Goal: Task Accomplishment & Management: Complete application form

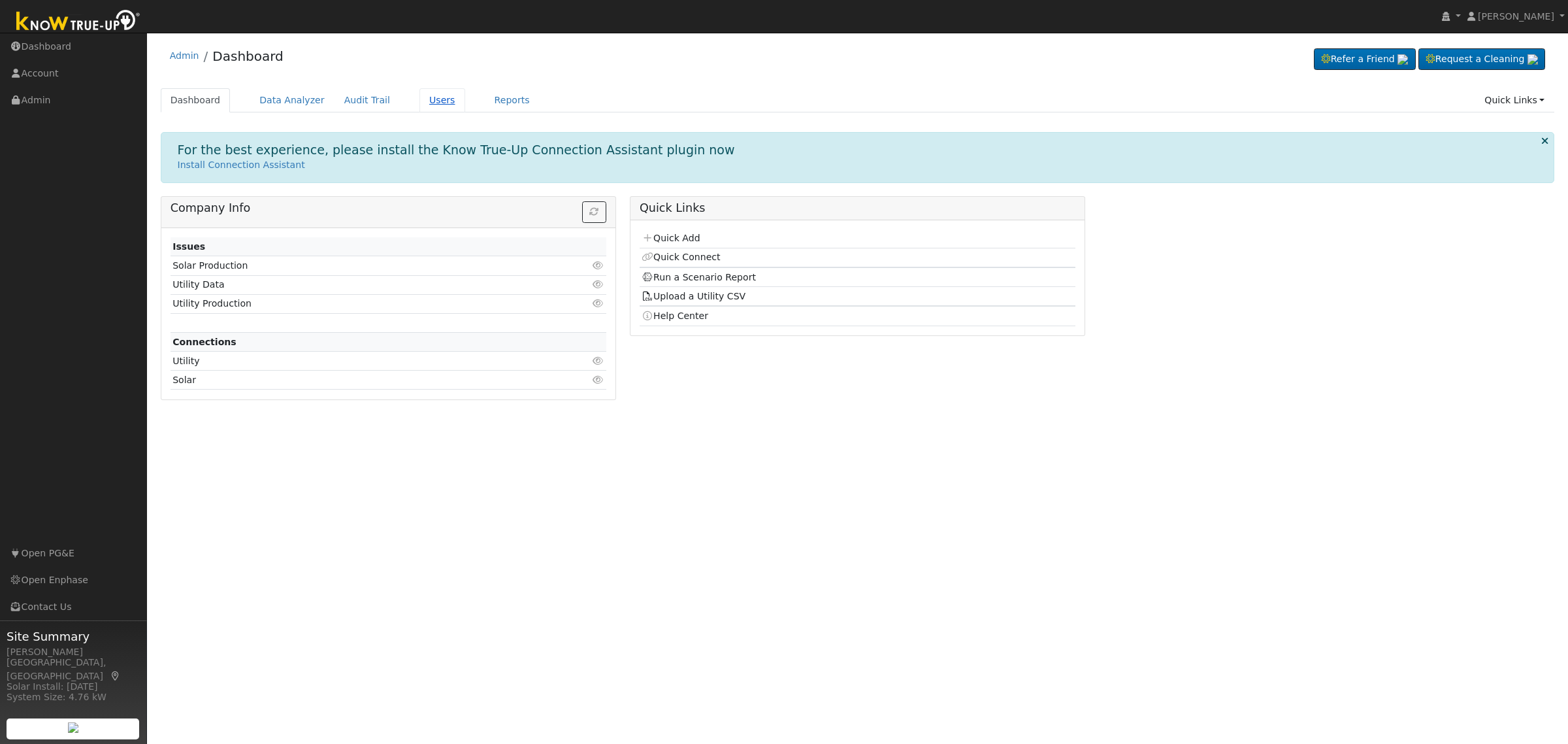
click at [420, 97] on link "Users" at bounding box center [442, 101] width 46 height 24
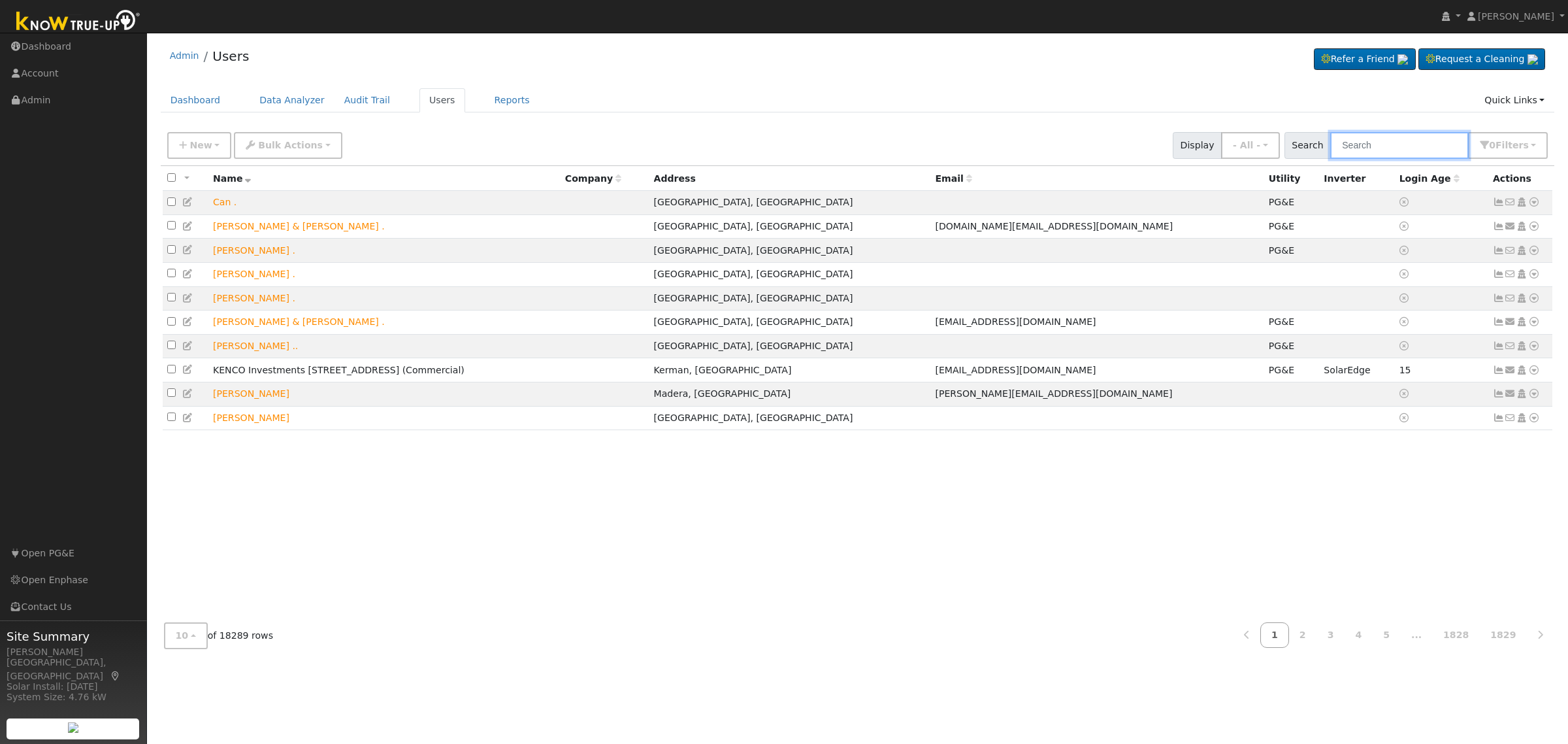
click at [1370, 147] on input "text" at bounding box center [1400, 145] width 139 height 27
paste input "Sukhjit Sra"
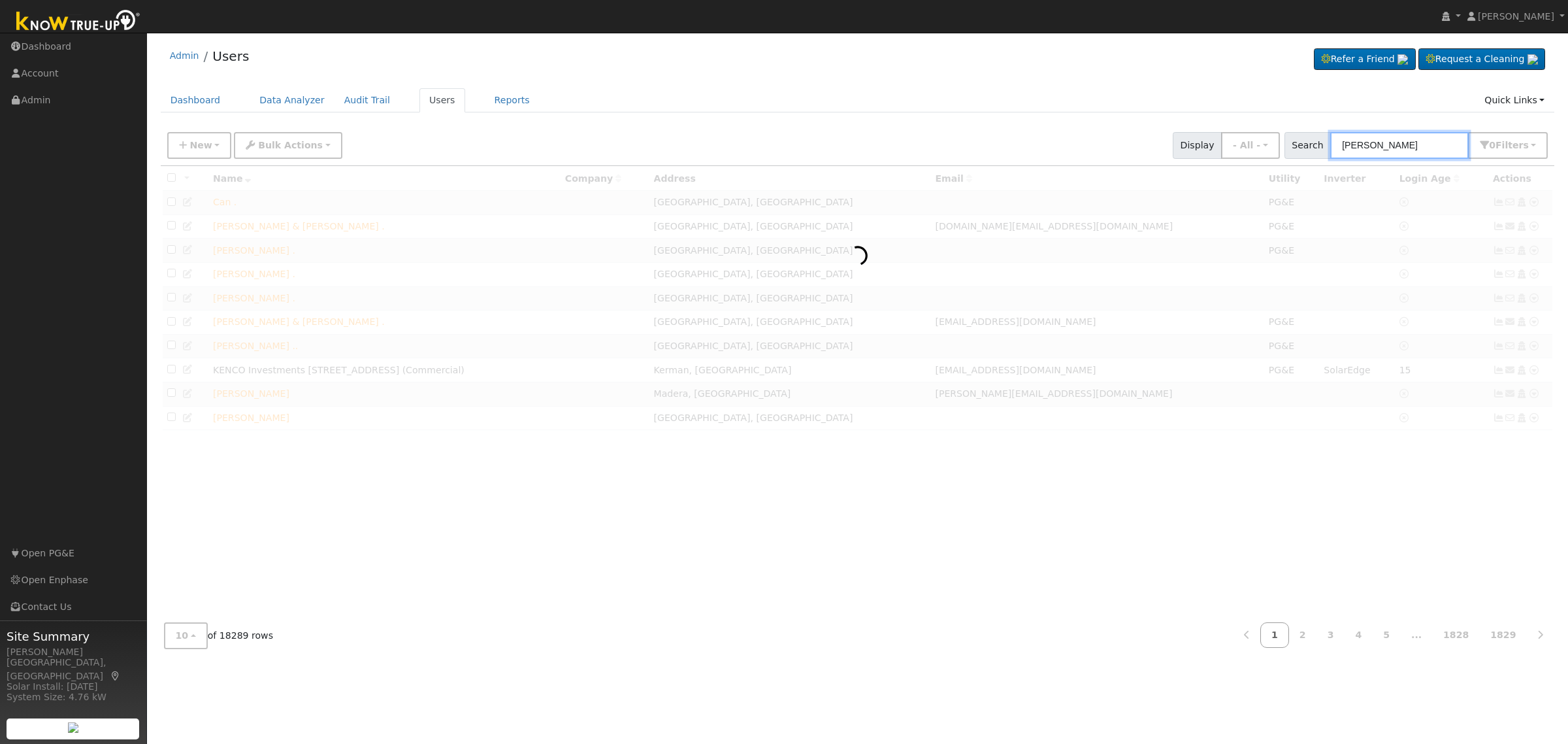
type input "Sukhjit Sra"
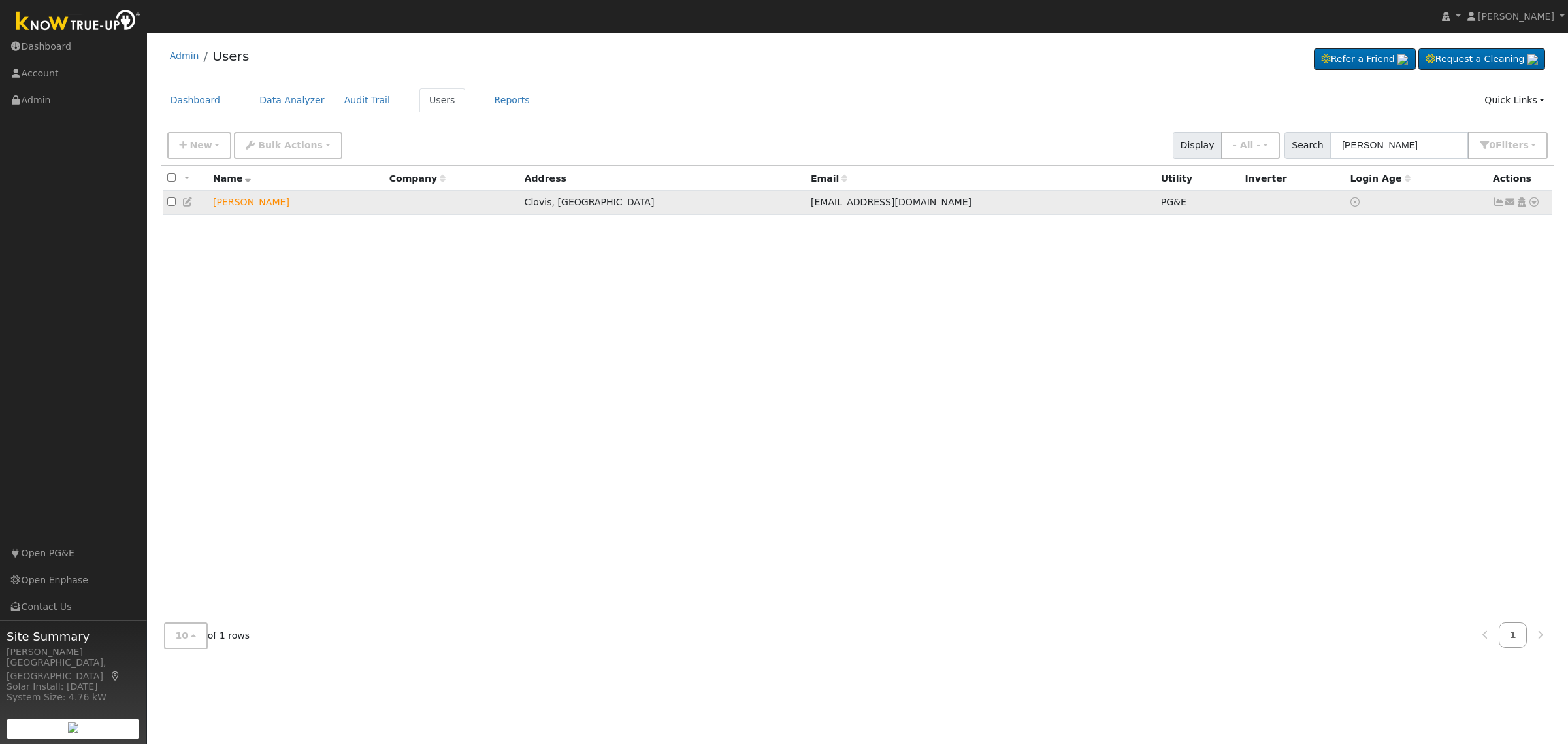
click at [1537, 203] on icon at bounding box center [1534, 202] width 12 height 10
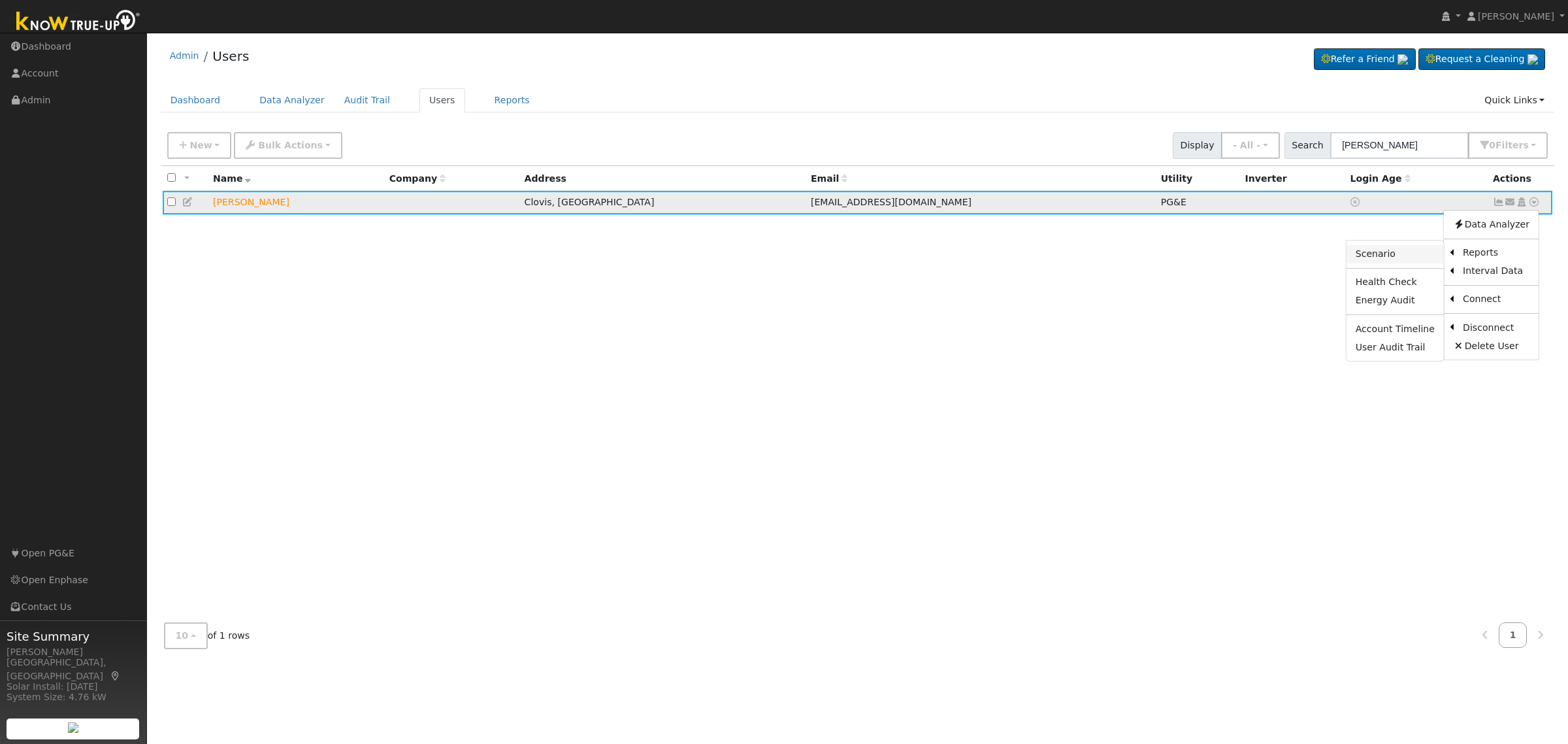
click at [1415, 257] on link "Scenario" at bounding box center [1395, 254] width 97 height 18
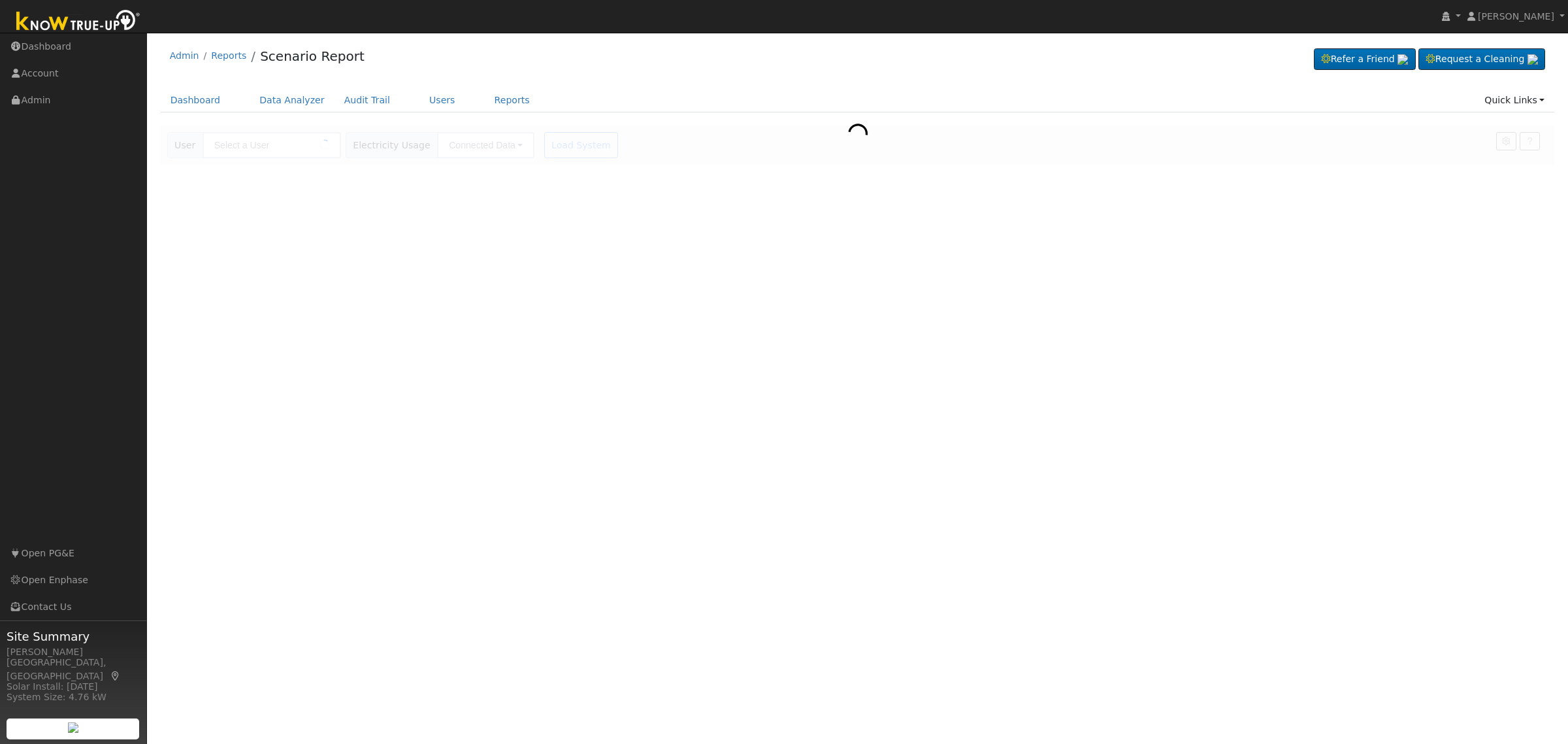
type input "[PERSON_NAME]"
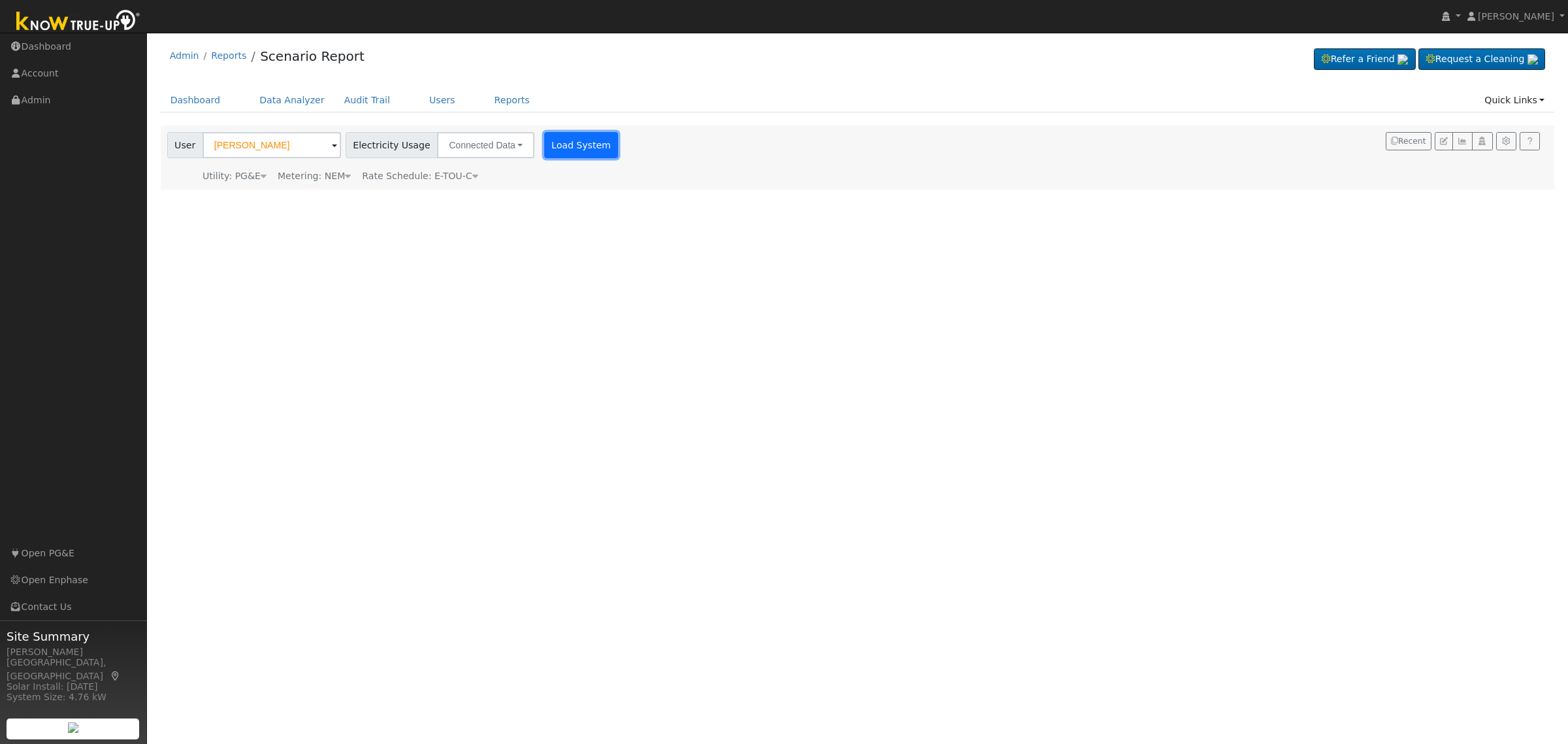
click at [560, 147] on button "Load System" at bounding box center [582, 145] width 75 height 26
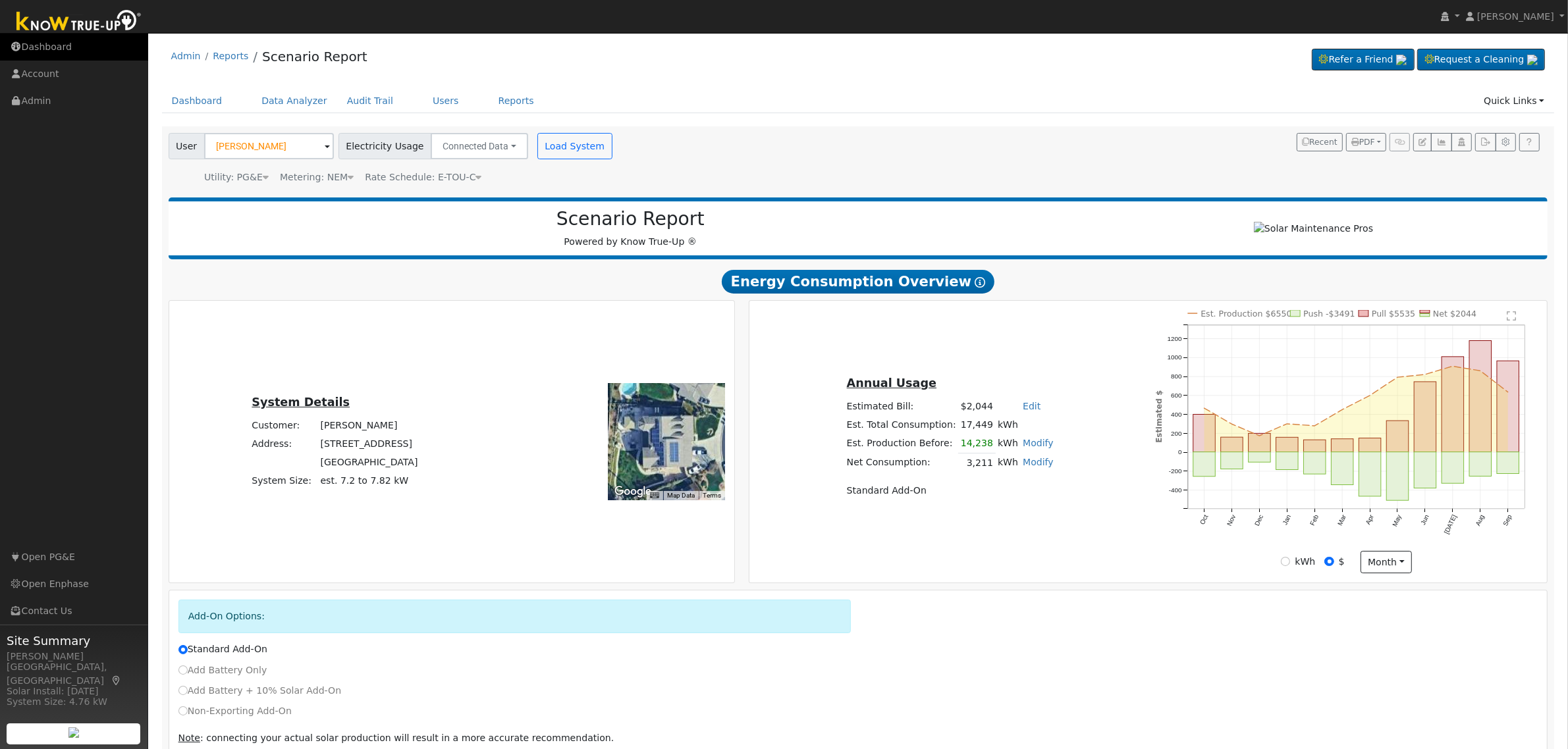
click at [40, 39] on link "Dashboard" at bounding box center [74, 46] width 149 height 27
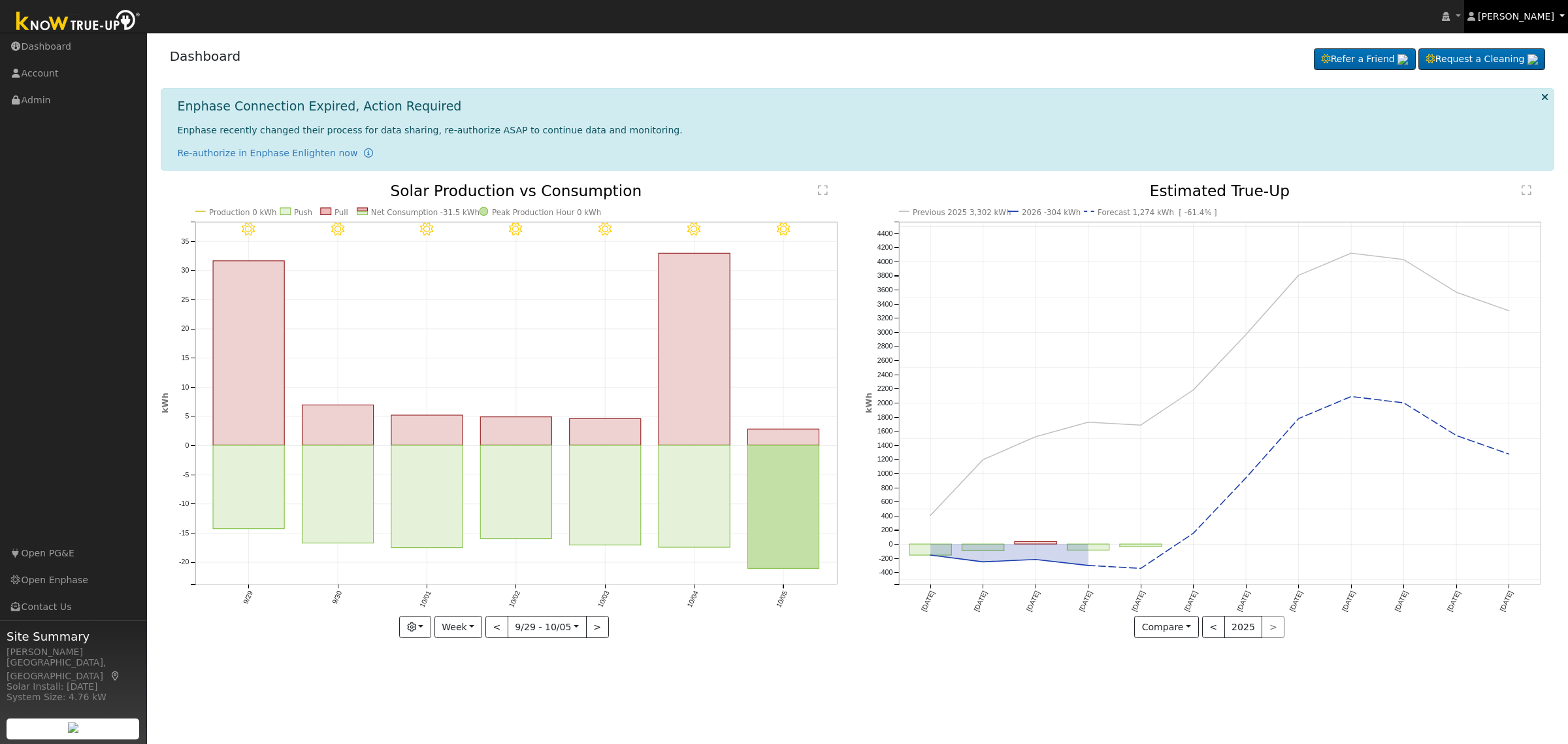
click at [1511, 20] on span "[PERSON_NAME]" at bounding box center [1516, 16] width 76 height 10
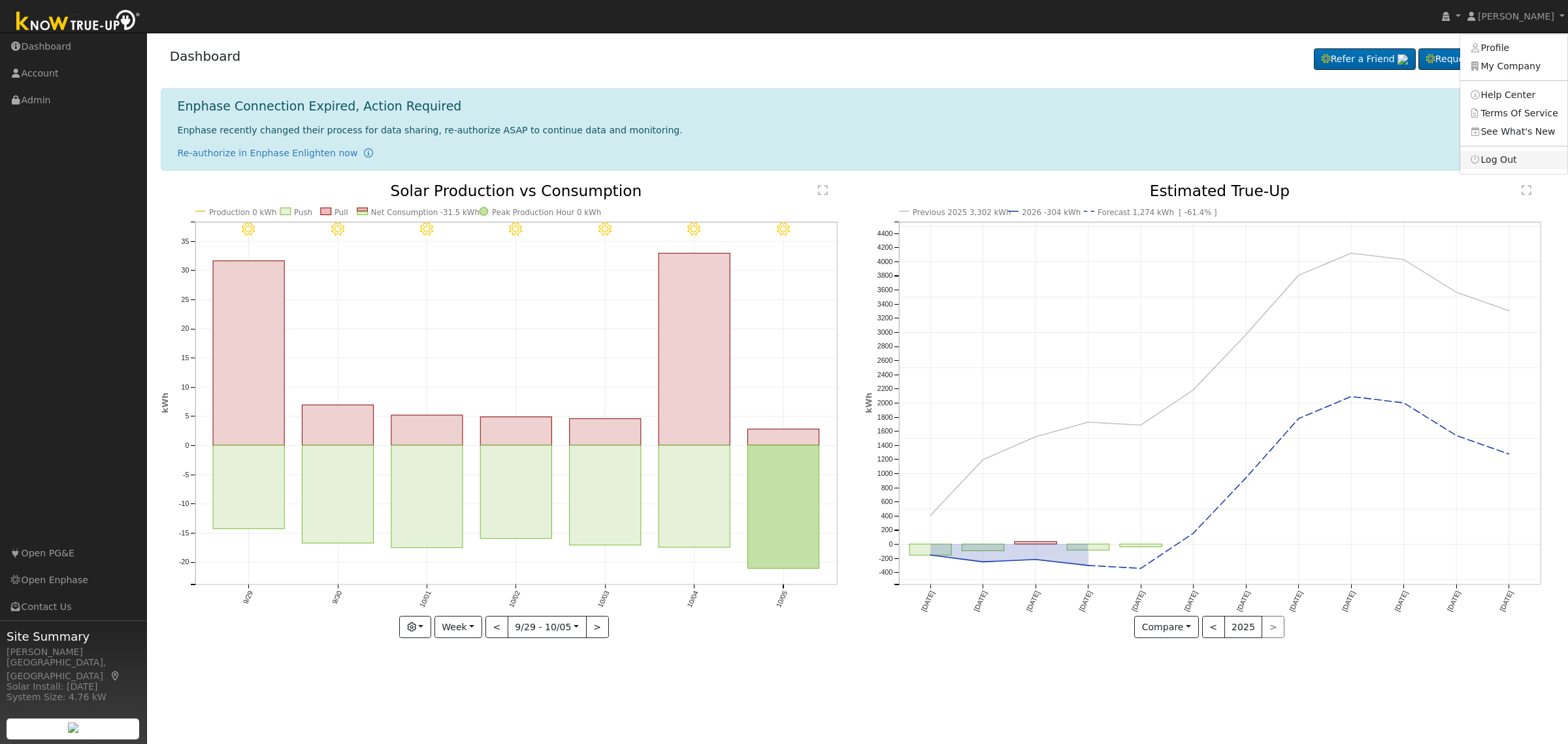
click at [1513, 152] on link "Log Out" at bounding box center [1513, 160] width 107 height 18
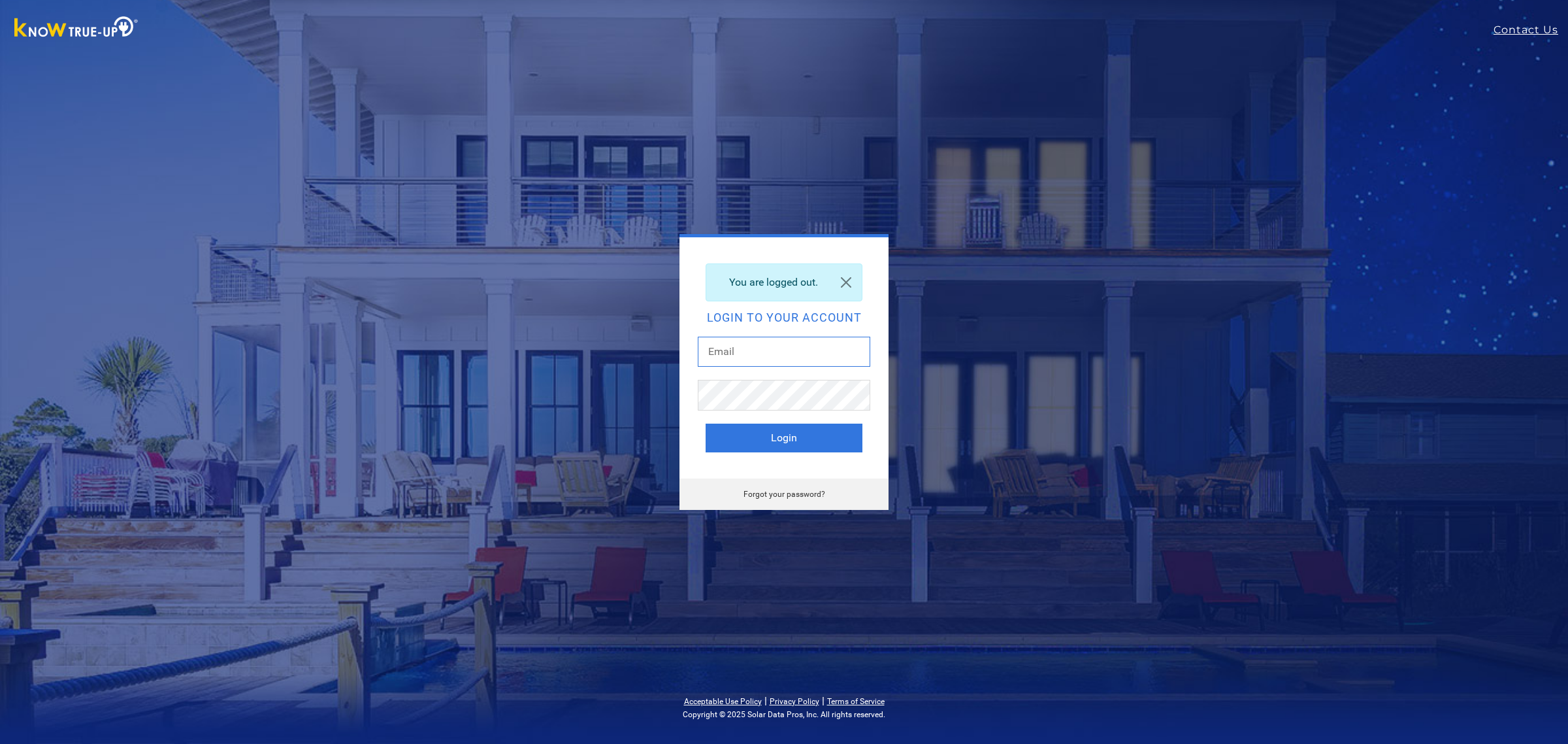
click at [830, 350] on input "text" at bounding box center [784, 351] width 172 height 30
type input "[EMAIL_ADDRESS][DOMAIN_NAME]"
click at [804, 442] on button "Login" at bounding box center [784, 437] width 157 height 29
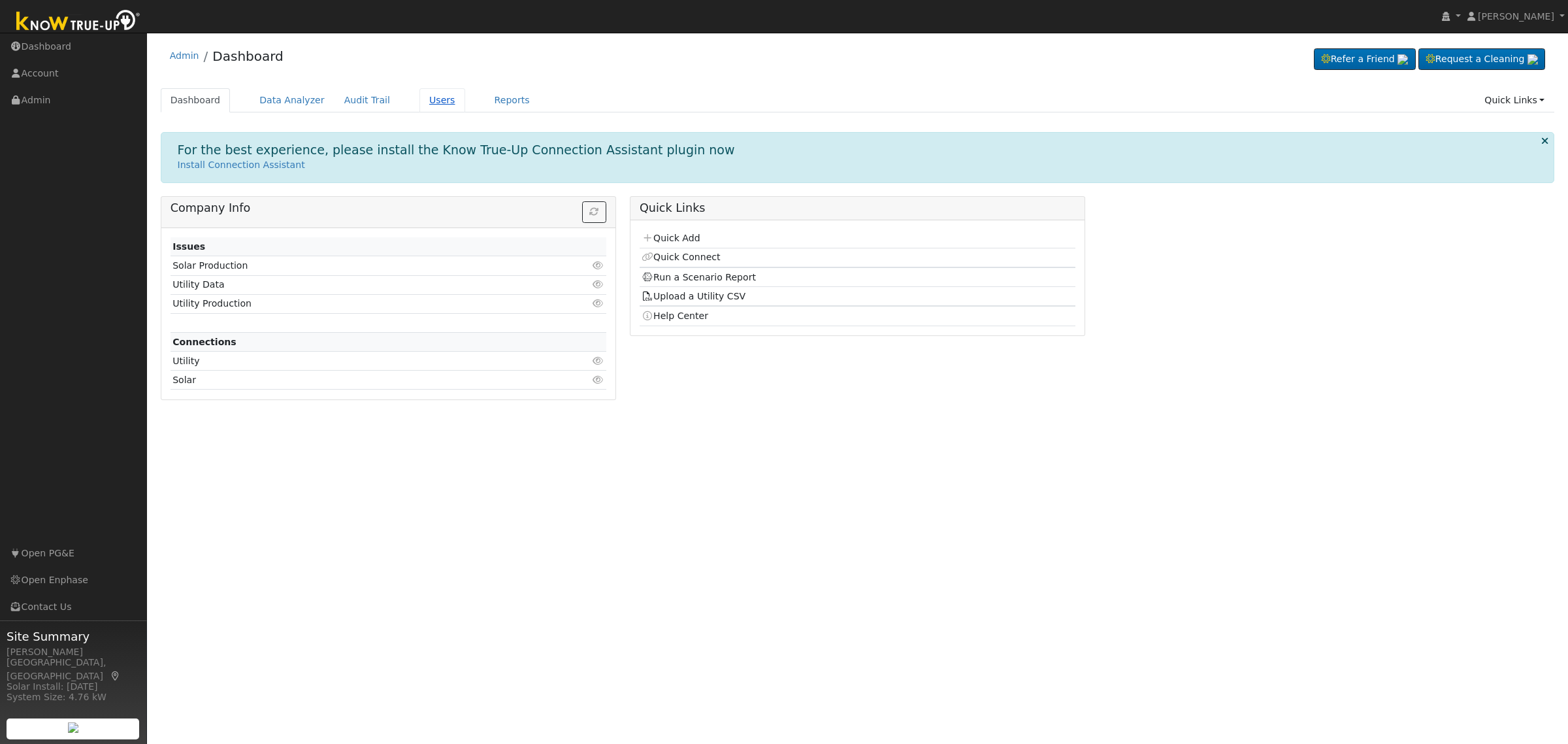
click at [420, 109] on link "Users" at bounding box center [442, 101] width 46 height 24
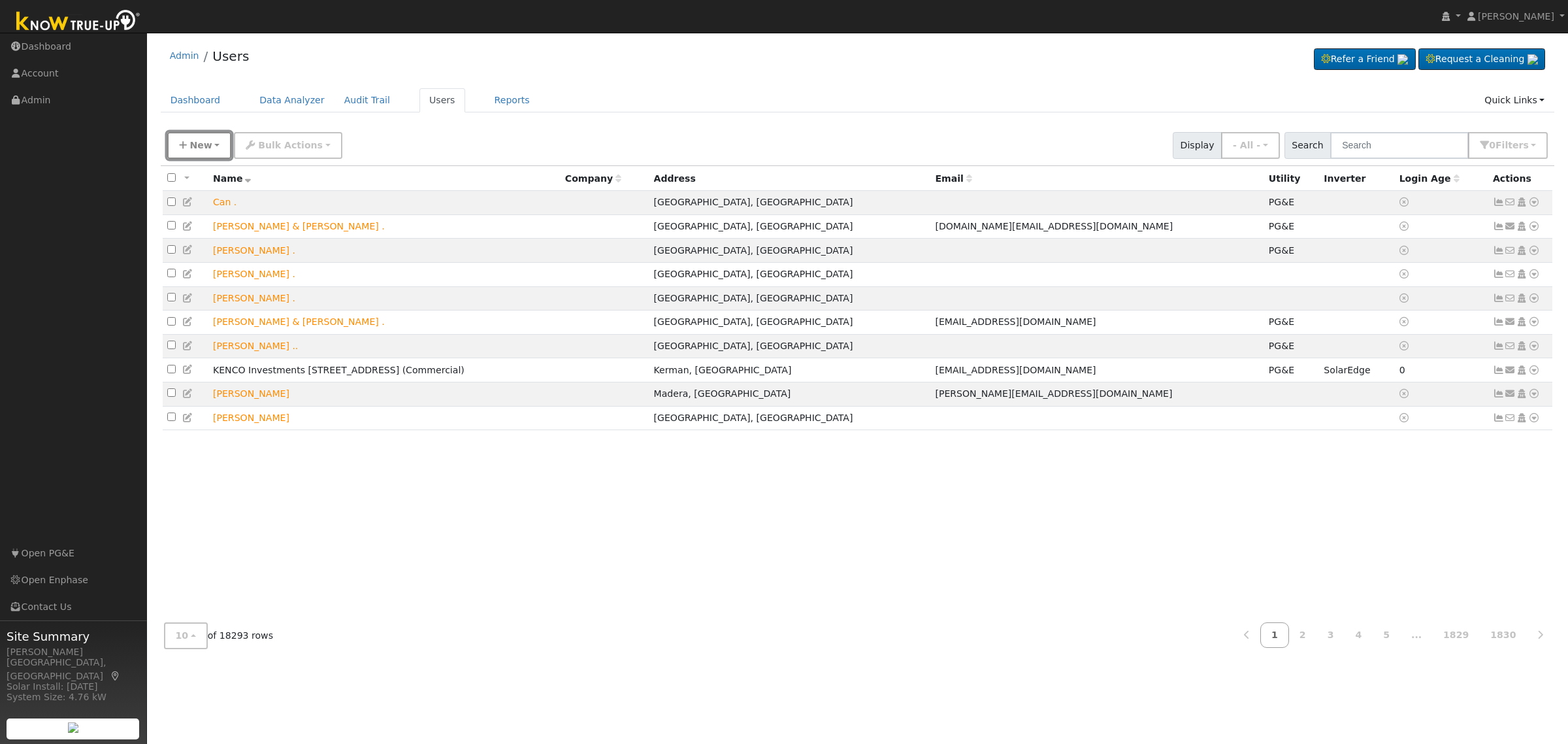
click at [192, 137] on button "New" at bounding box center [199, 145] width 65 height 27
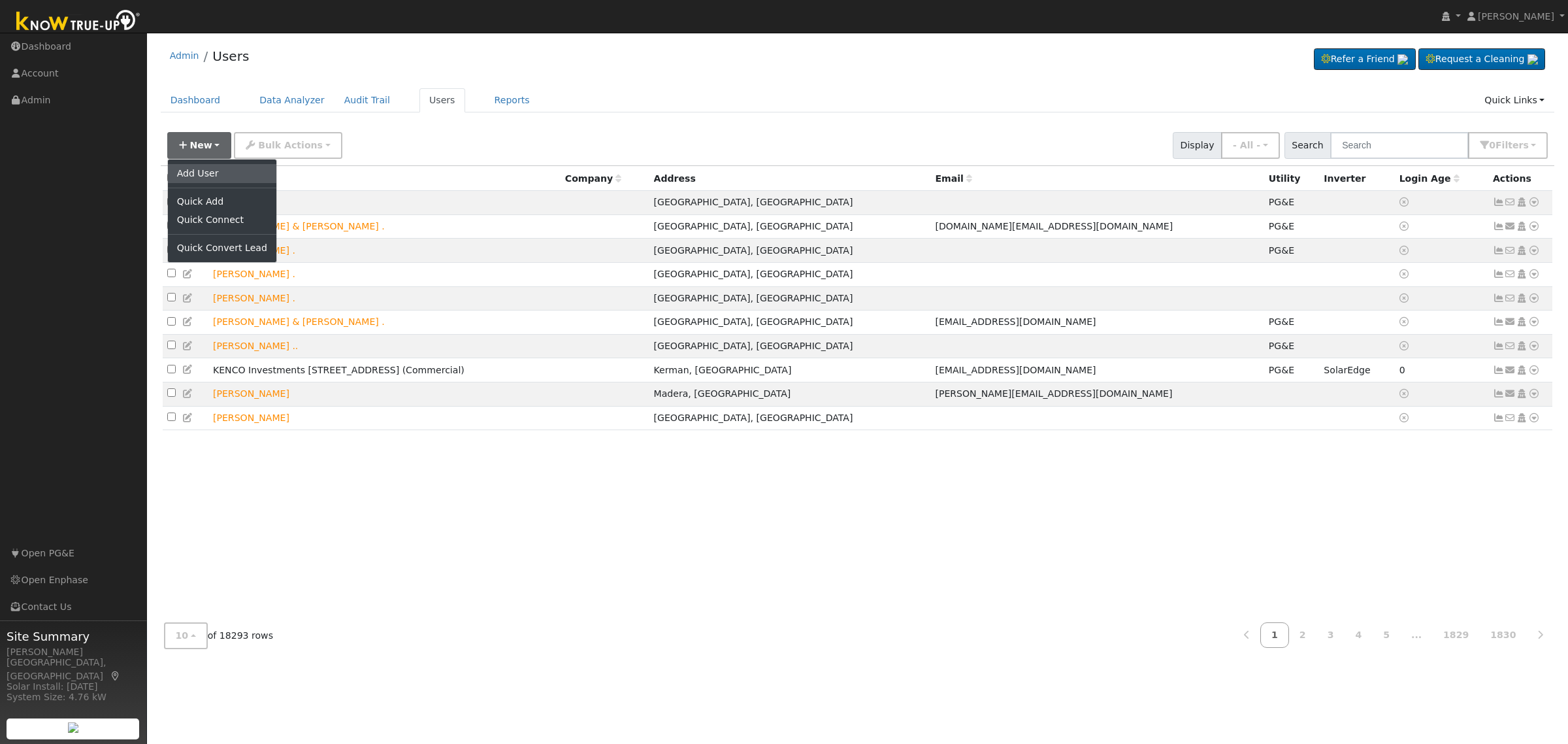
click at [218, 166] on link "Add User" at bounding box center [222, 173] width 108 height 18
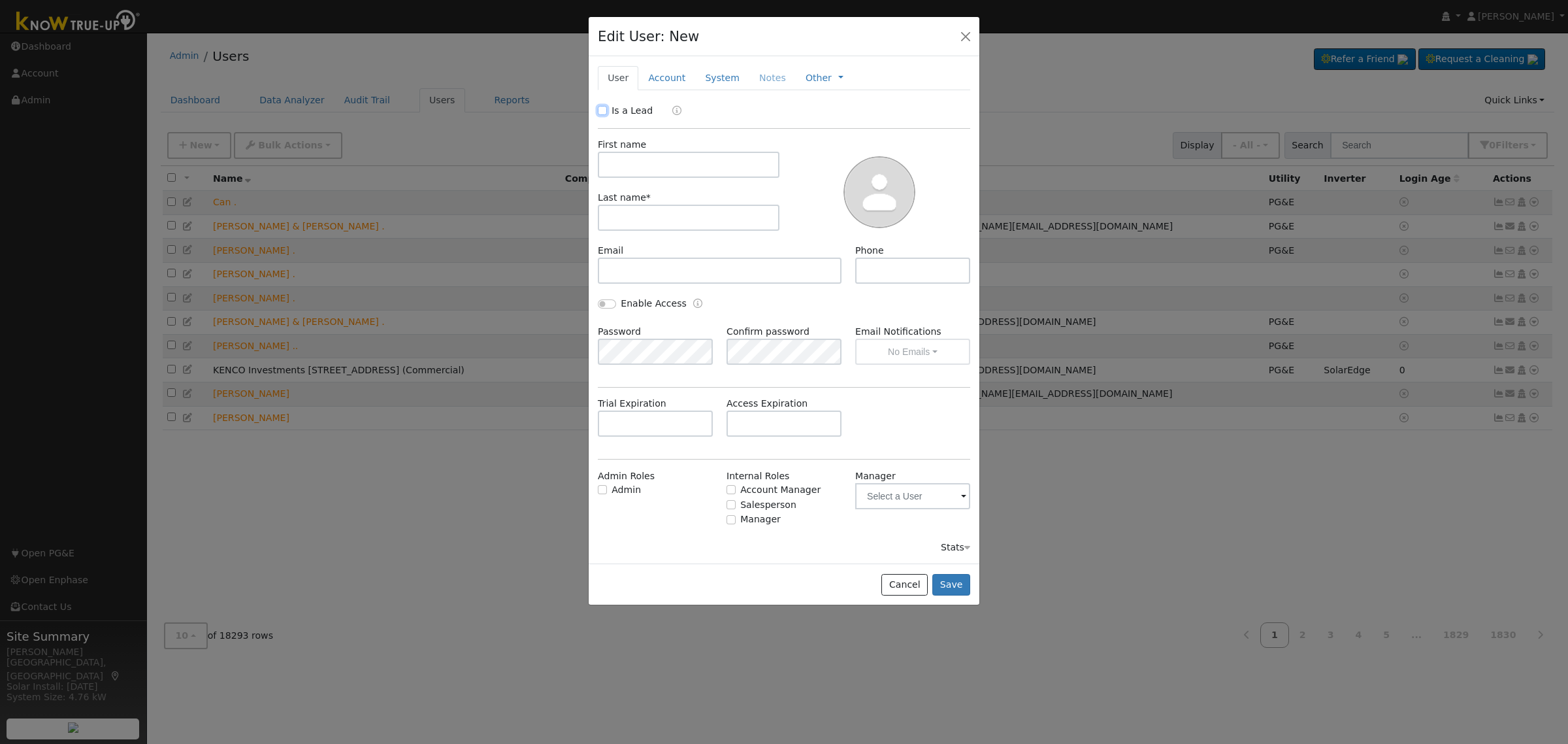
click at [601, 112] on input "Is a Lead" at bounding box center [602, 110] width 10 height 10
checkbox input "true"
click at [647, 174] on input "text" at bounding box center [689, 165] width 182 height 26
paste input "Maria Rojas"
drag, startPoint x: 634, startPoint y: 165, endPoint x: 671, endPoint y: 168, distance: 37.1
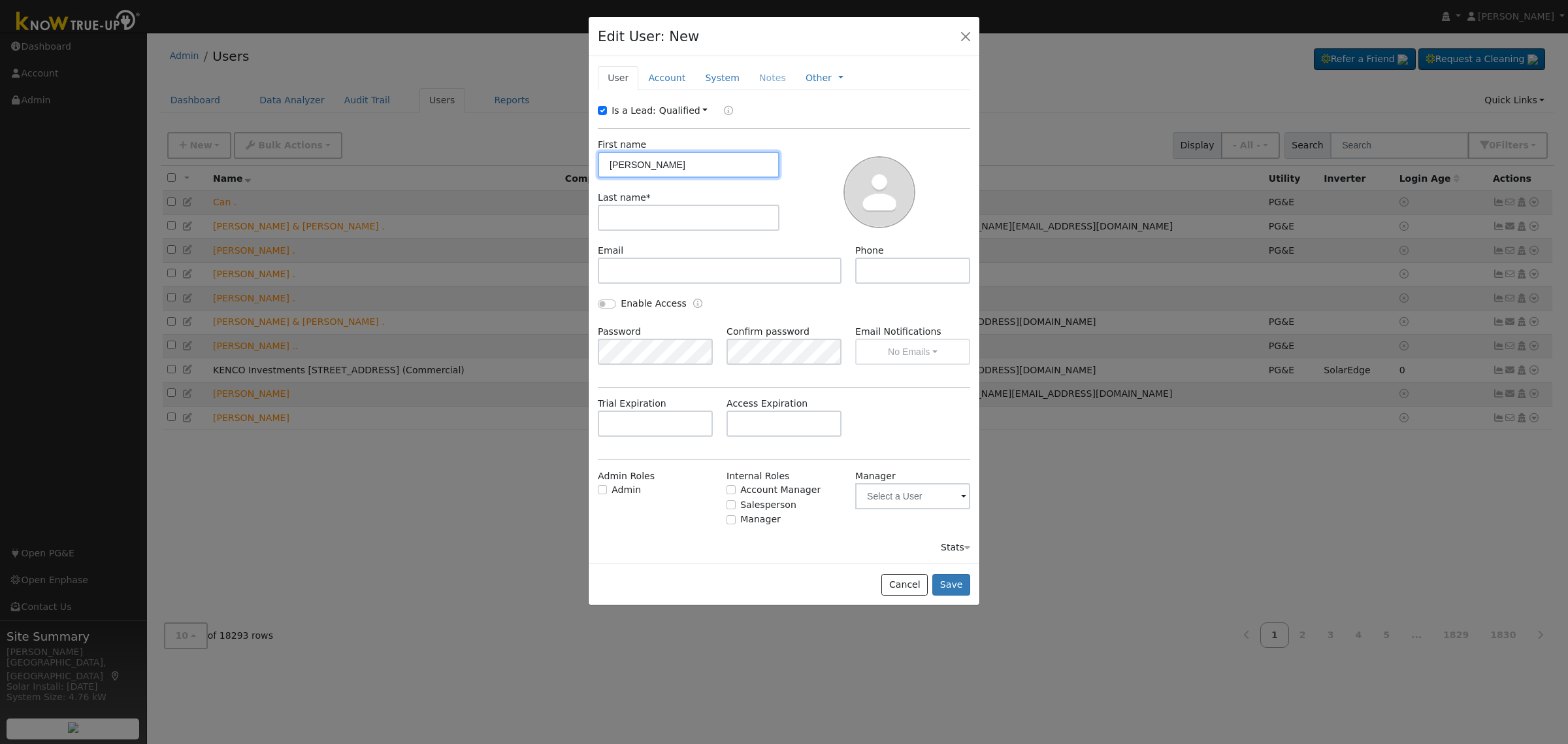
click at [671, 168] on input "Maria Rojas" at bounding box center [689, 165] width 182 height 26
type input "Maria"
click at [641, 217] on input "text" at bounding box center [689, 218] width 182 height 26
paste input "Rojas"
type input "Rojas"
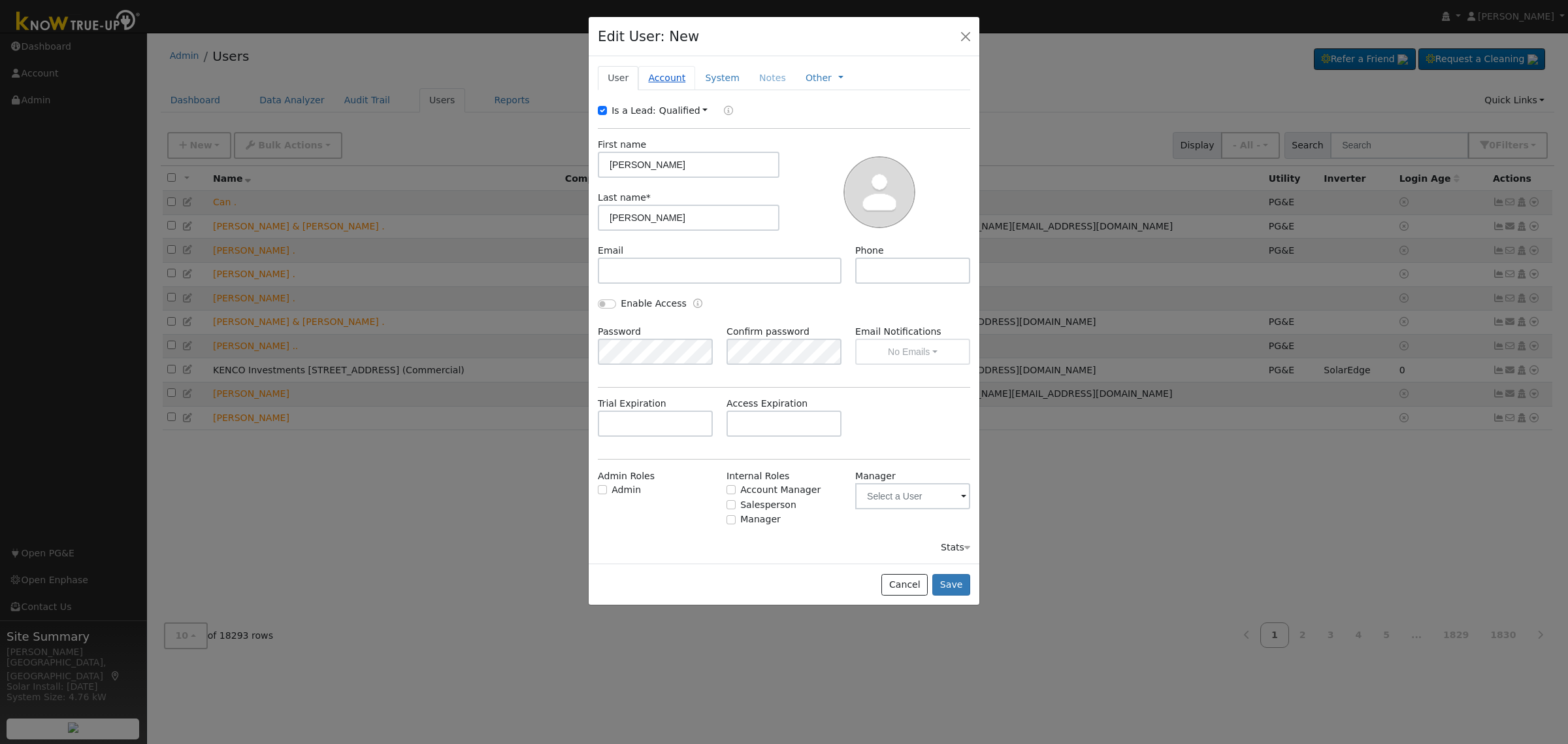
click at [658, 78] on link "Account" at bounding box center [667, 78] width 57 height 24
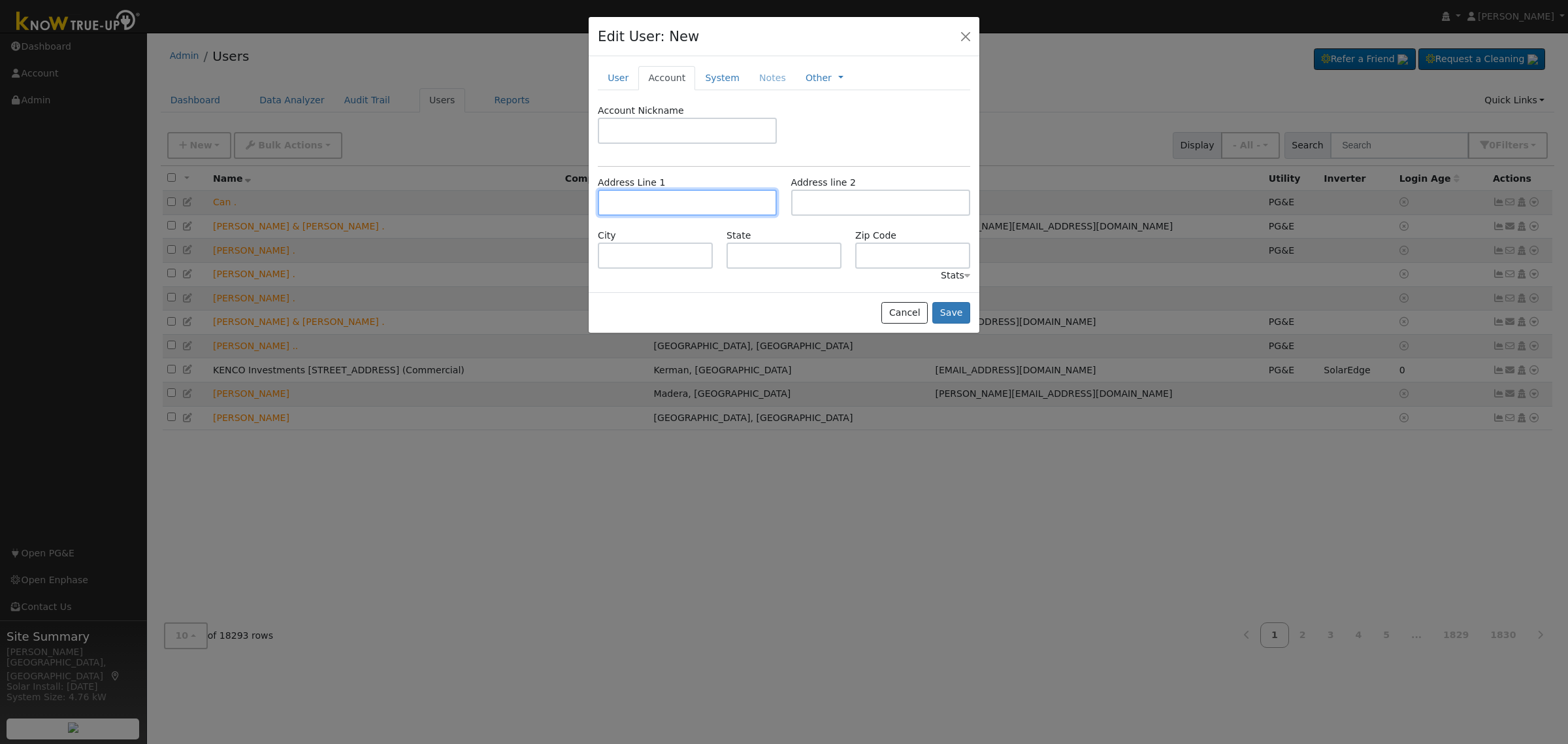
click at [628, 203] on input "text" at bounding box center [687, 203] width 179 height 26
paste input "2745 e. swift, Fresno, Ca"
type input "2745 East Swift Avenue"
type input "Fresno"
type input "CA"
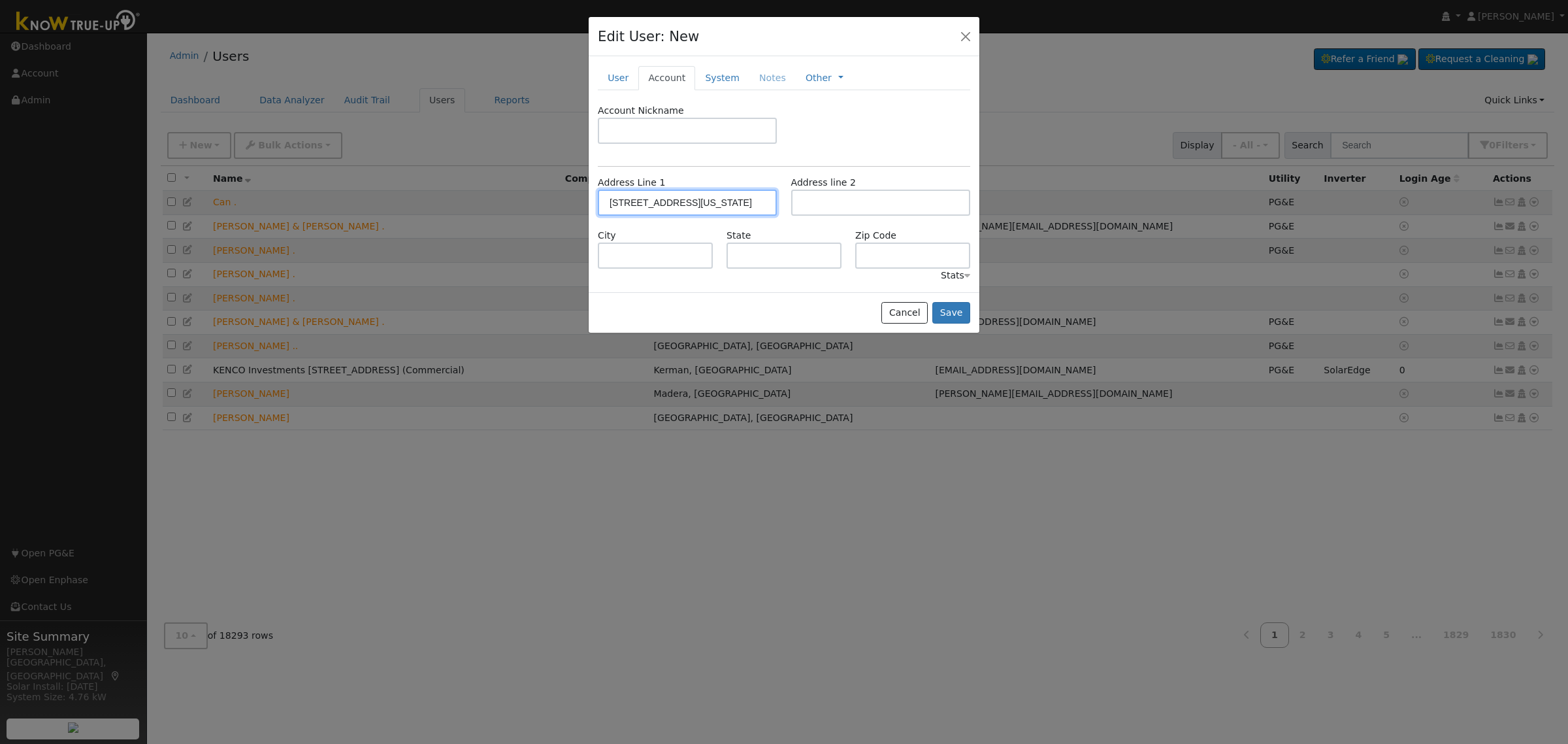
type input "93726"
click at [955, 315] on button "Save" at bounding box center [952, 313] width 38 height 23
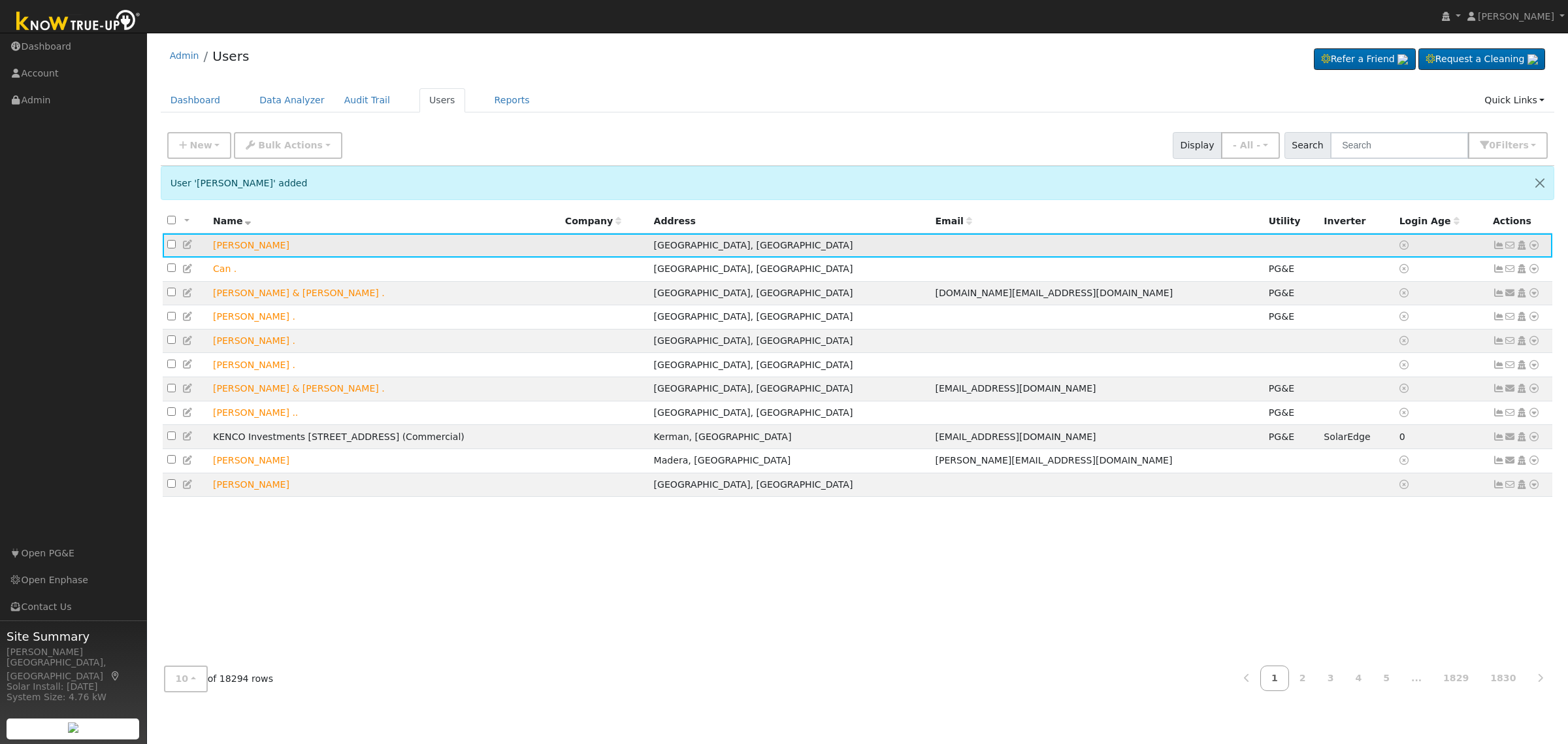
click at [1537, 245] on icon at bounding box center [1534, 245] width 12 height 10
click at [888, 75] on div "Admin Users Refer a Friend Request a Cleaning" at bounding box center [857, 59] width 1394 height 40
click at [1536, 245] on icon at bounding box center [1534, 245] width 12 height 10
click at [1521, 243] on icon at bounding box center [1522, 245] width 12 height 10
